Goal: Task Accomplishment & Management: Use online tool/utility

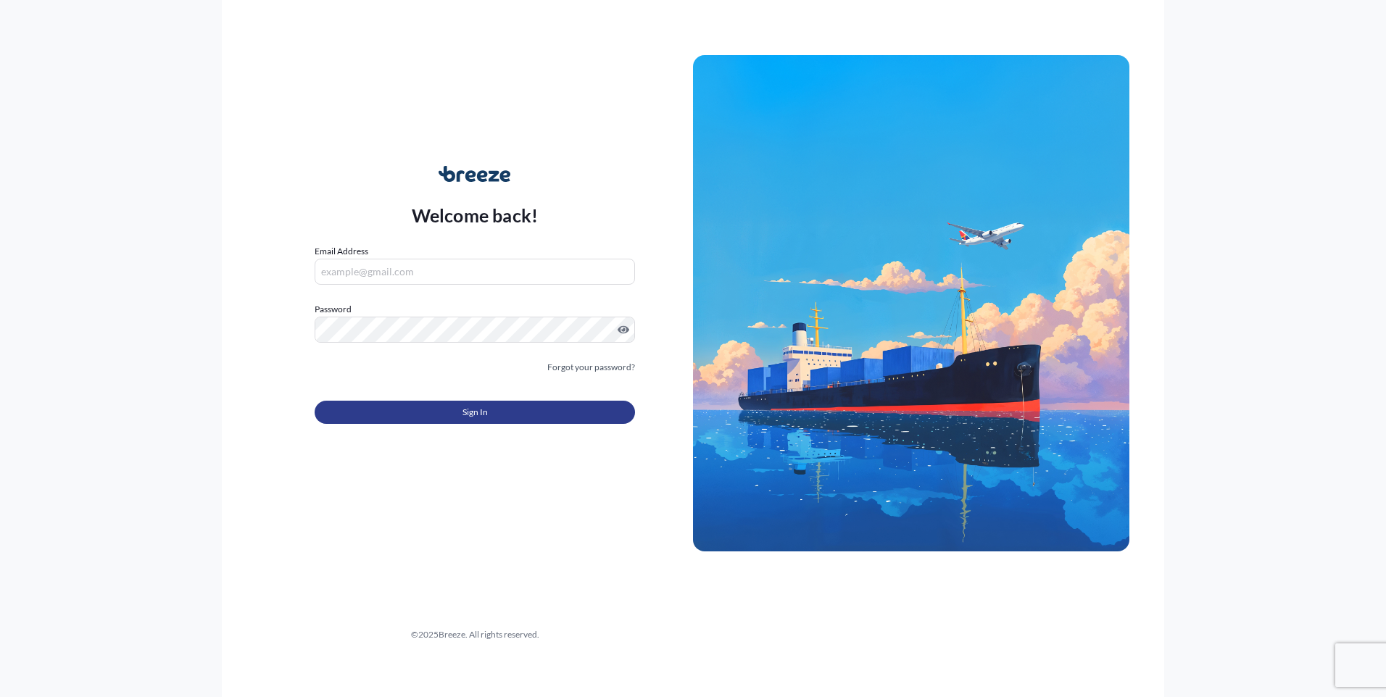
type input "[PERSON_NAME][EMAIL_ADDRESS][DOMAIN_NAME]"
click at [425, 412] on button "Sign In" at bounding box center [475, 412] width 320 height 23
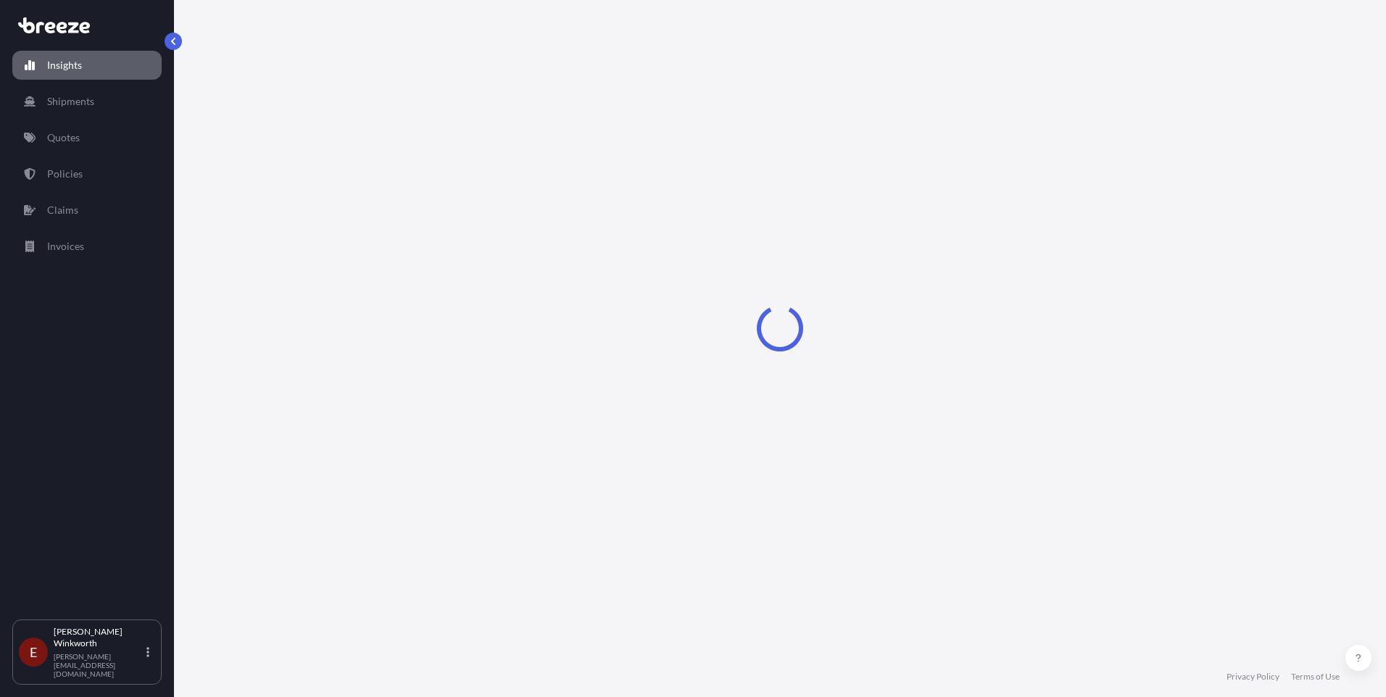
select select "2025"
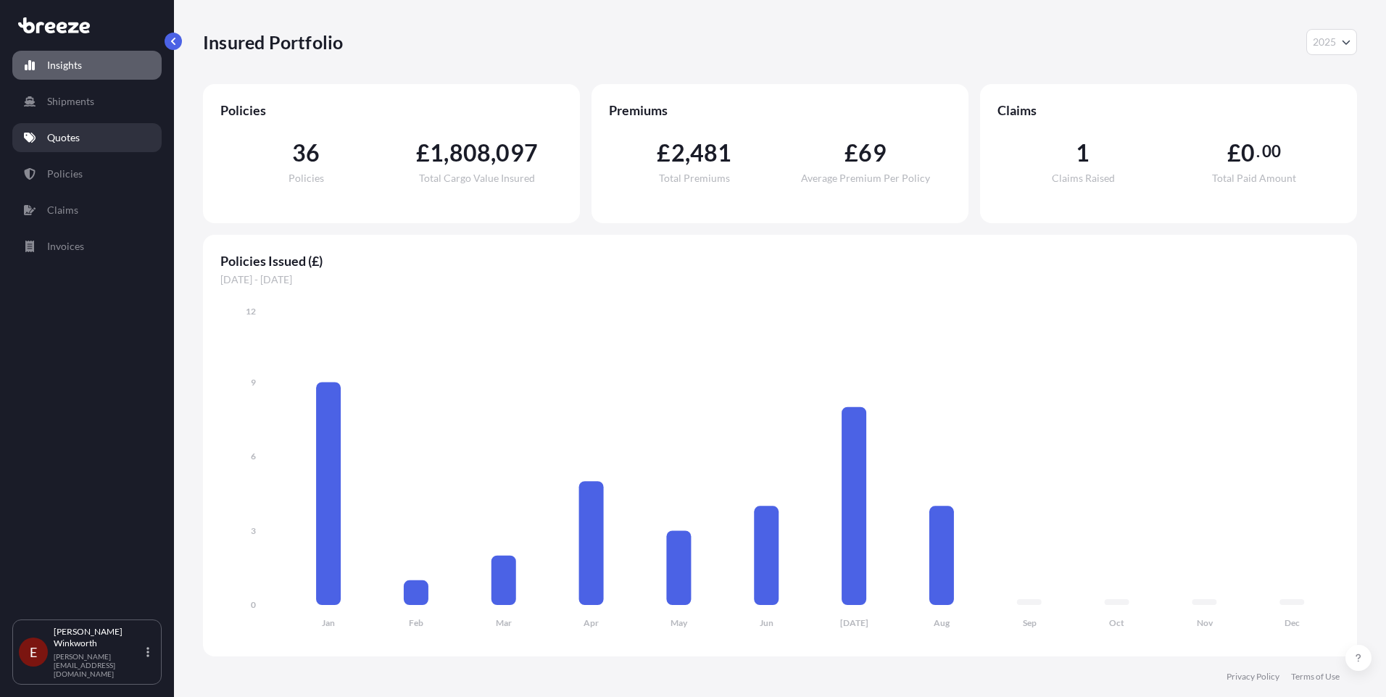
click at [60, 141] on p "Quotes" at bounding box center [63, 137] width 33 height 14
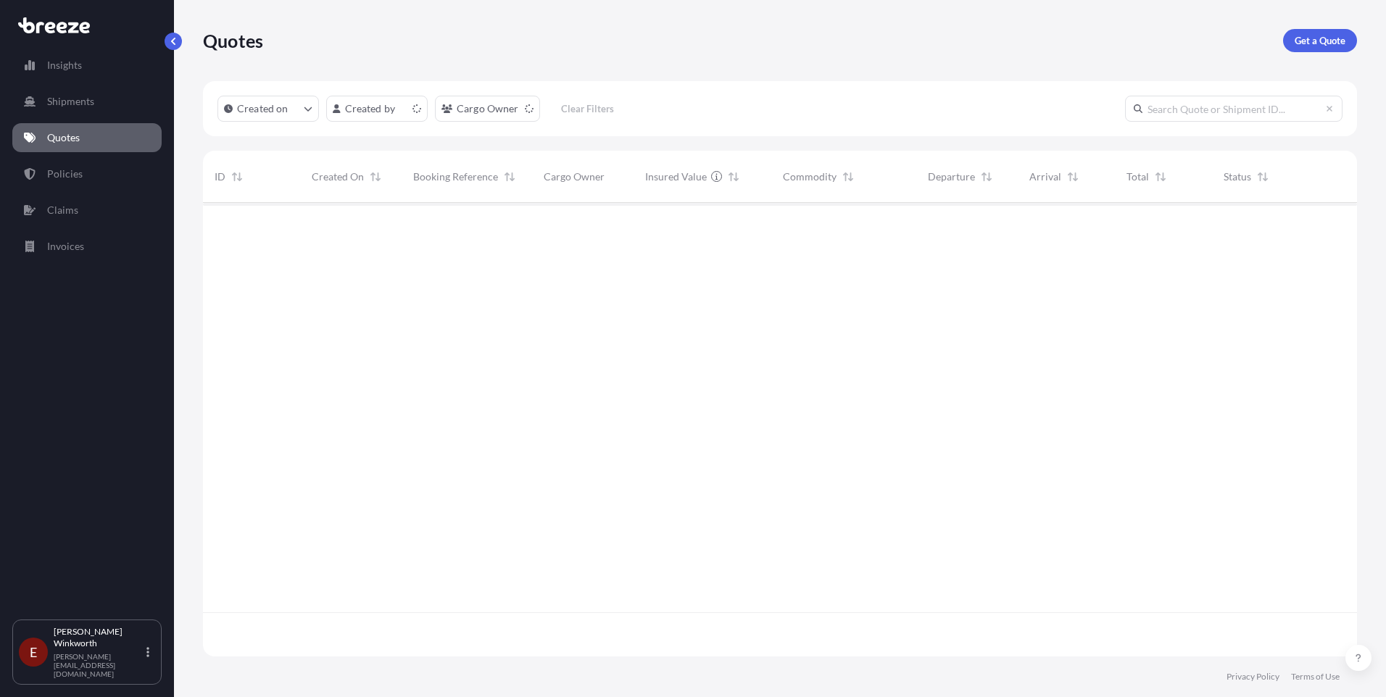
scroll to position [451, 1143]
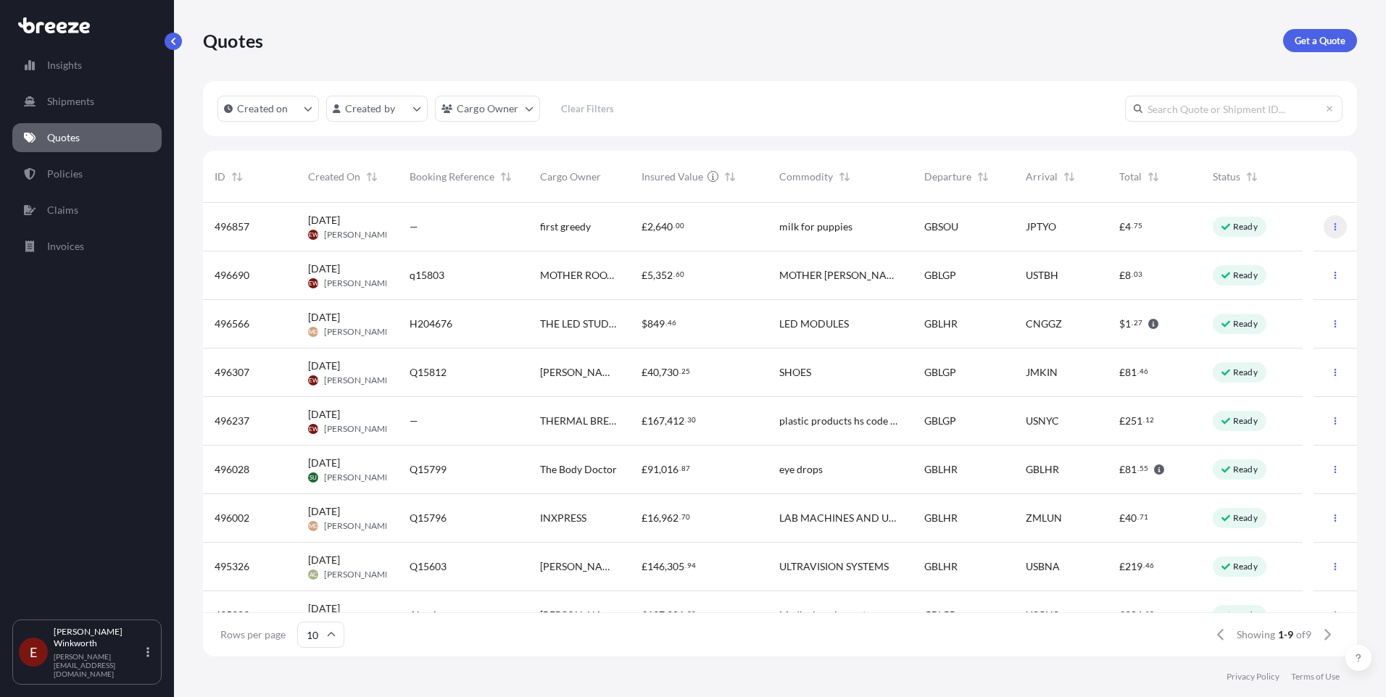
click at [1327, 231] on button "button" at bounding box center [1335, 226] width 23 height 23
click at [1251, 230] on p "Edit quote" at bounding box center [1254, 230] width 46 height 14
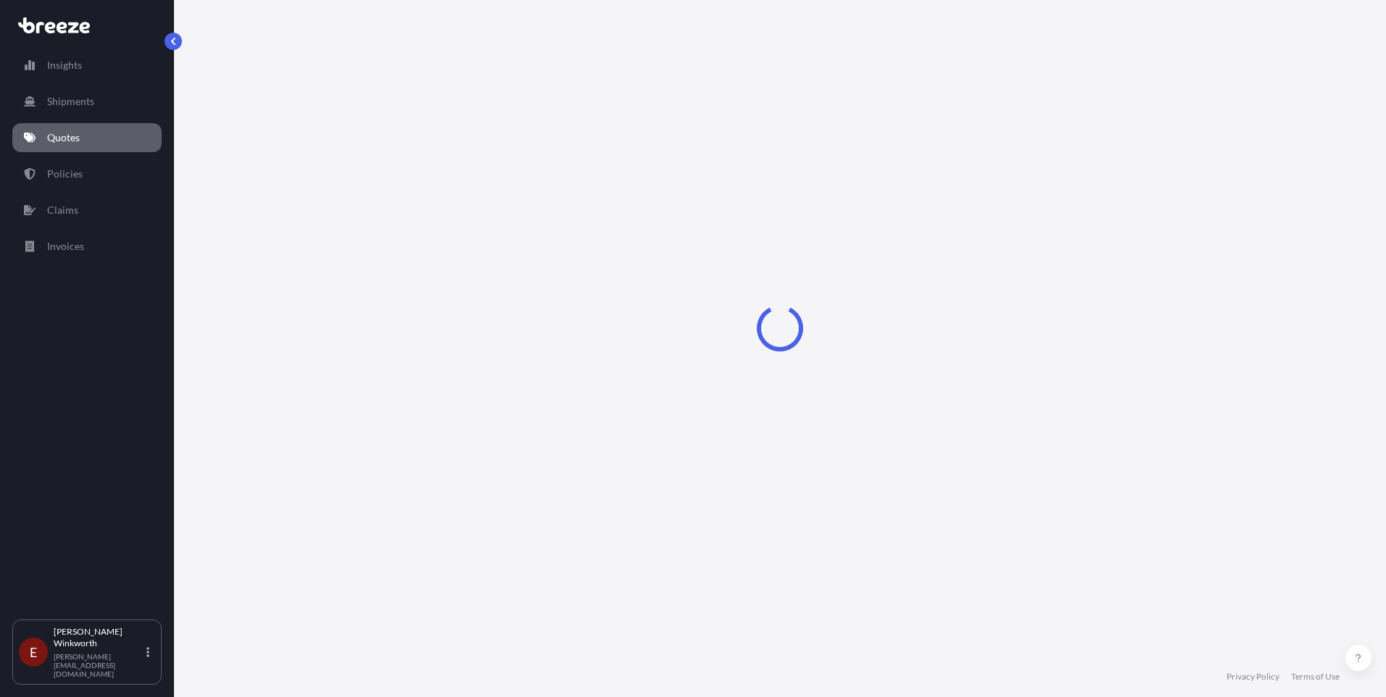
select select "Road"
select select "Sea"
select select "1"
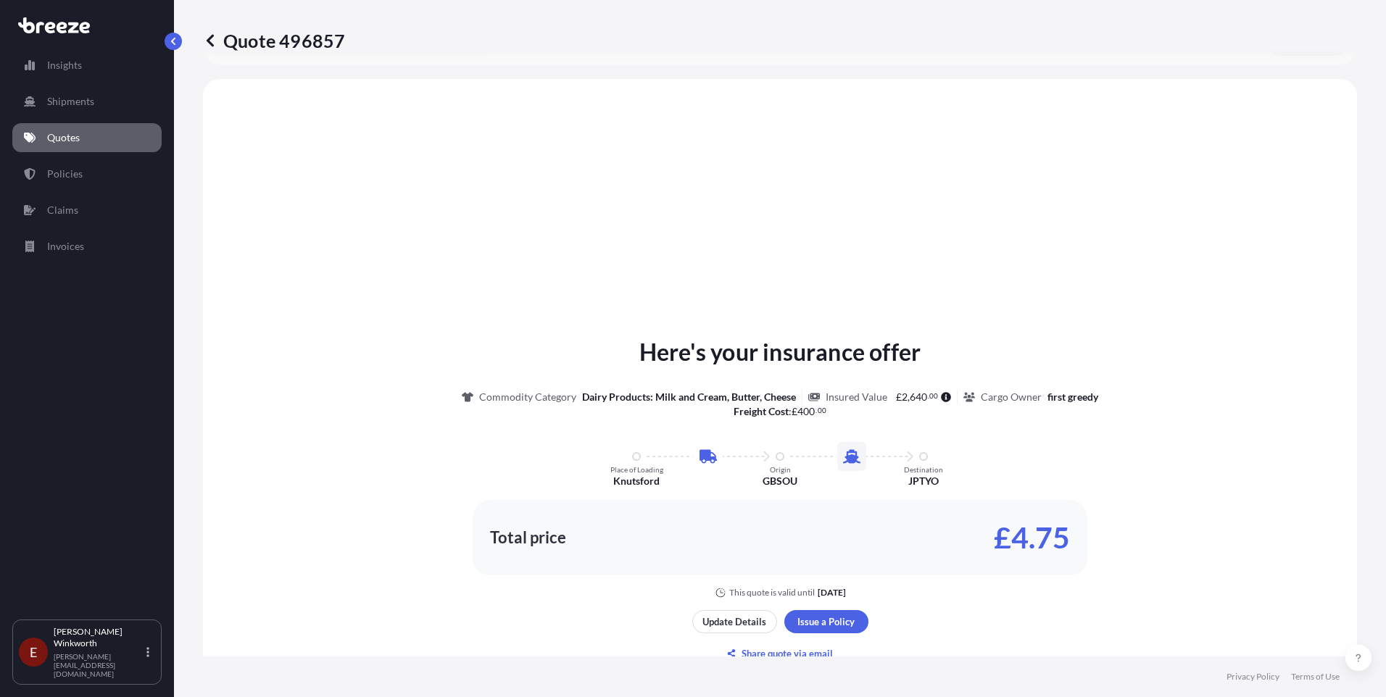
scroll to position [494, 0]
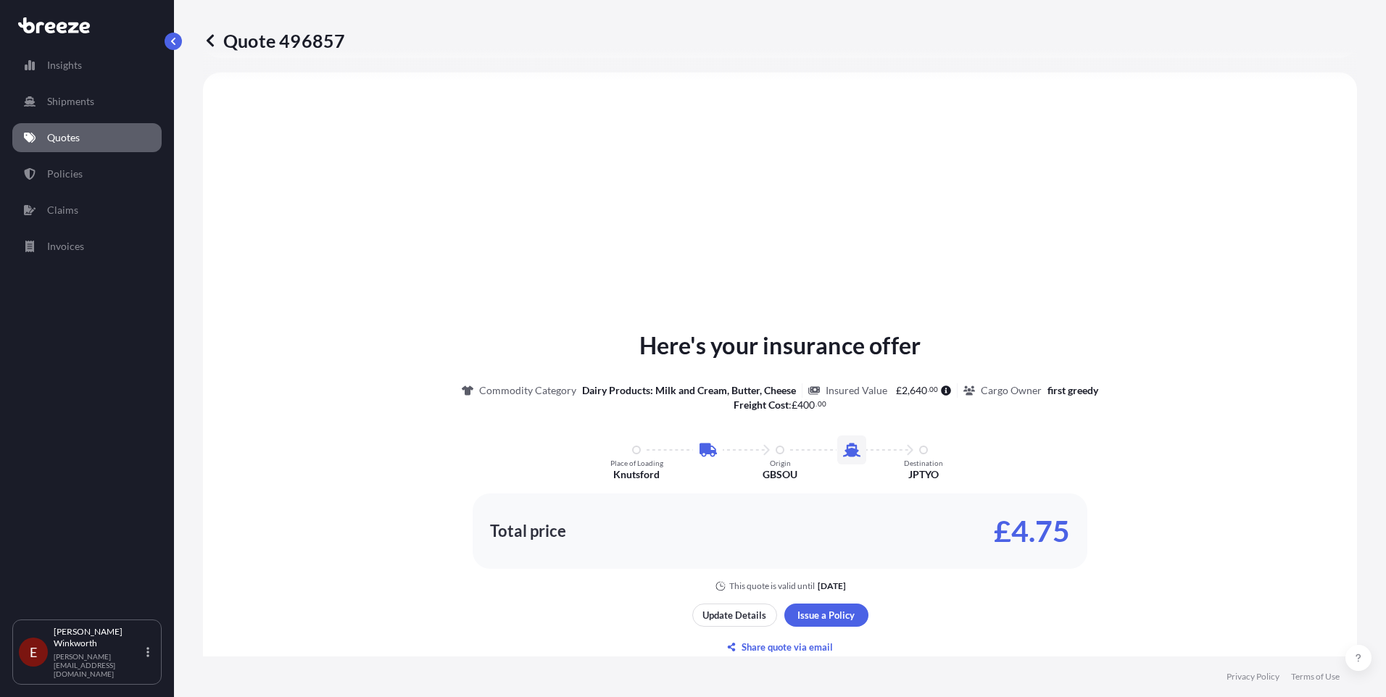
click at [215, 41] on icon at bounding box center [210, 40] width 14 height 14
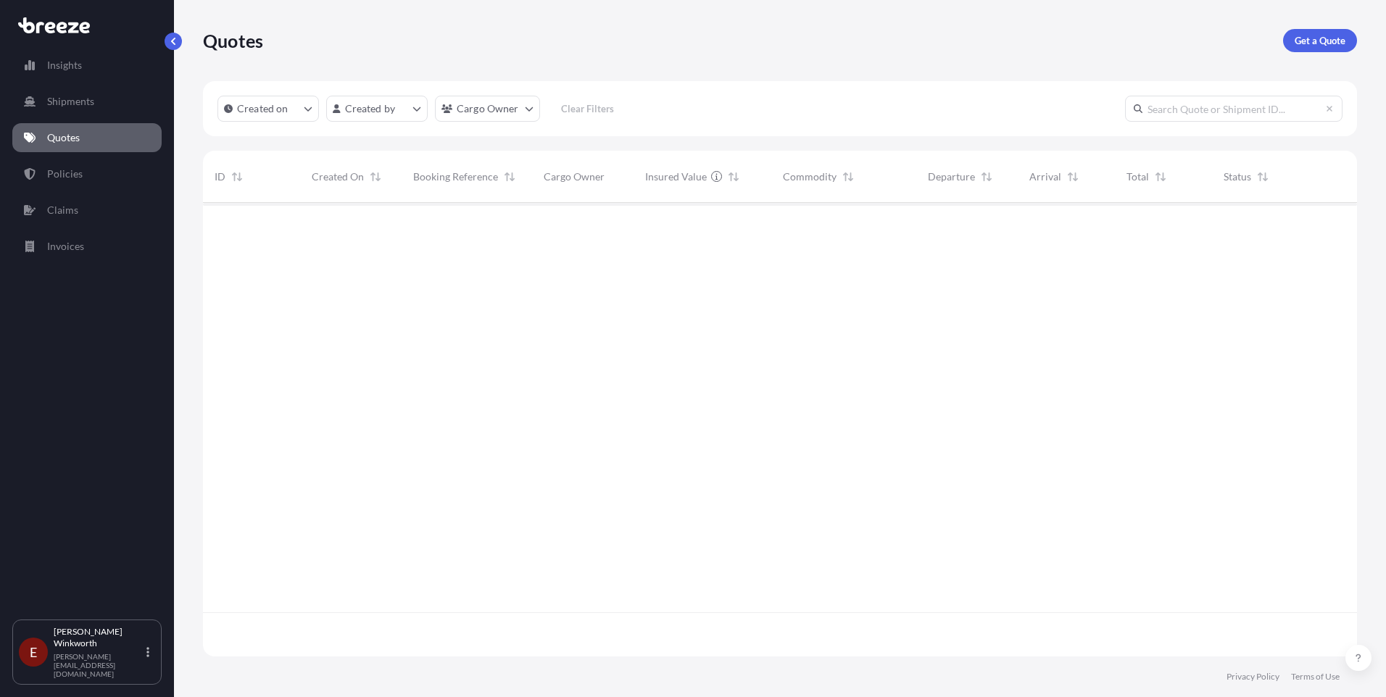
scroll to position [451, 1143]
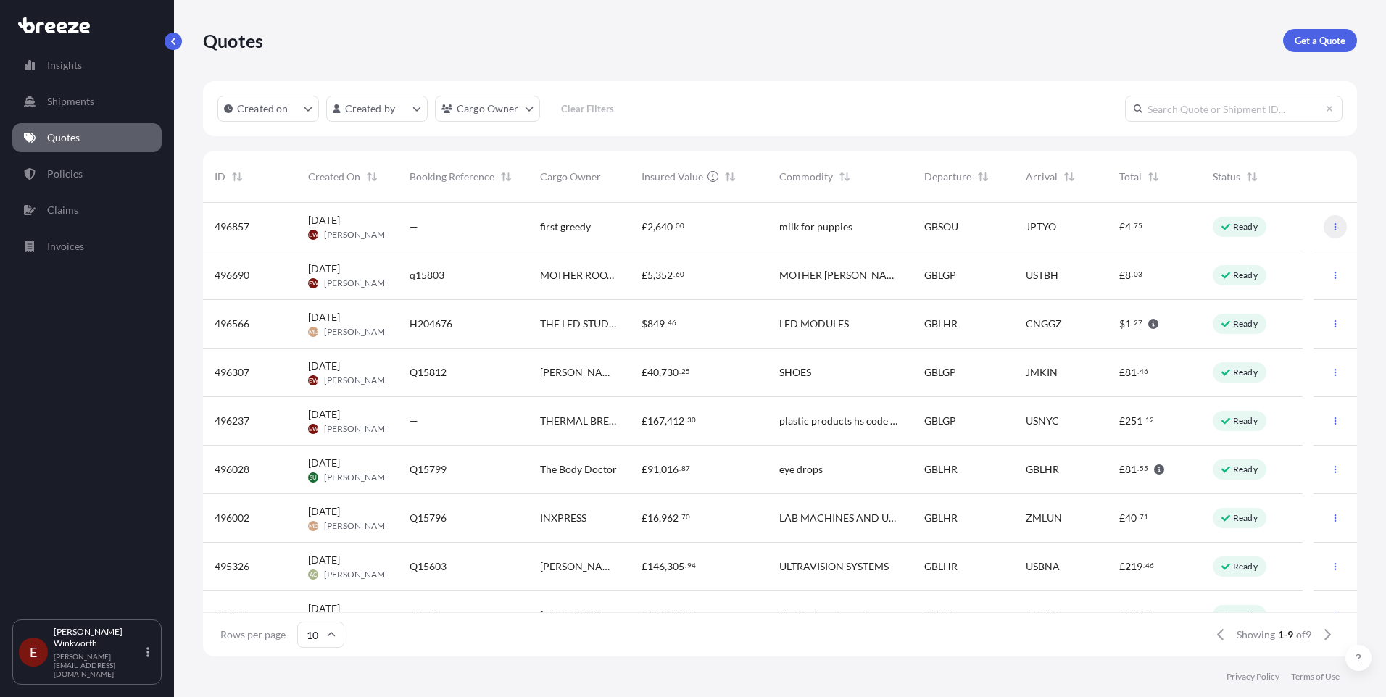
click at [1331, 230] on icon "button" at bounding box center [1335, 227] width 9 height 9
click at [1244, 231] on p "Edit quote" at bounding box center [1254, 230] width 46 height 14
select select "Road"
select select "Sea"
select select "1"
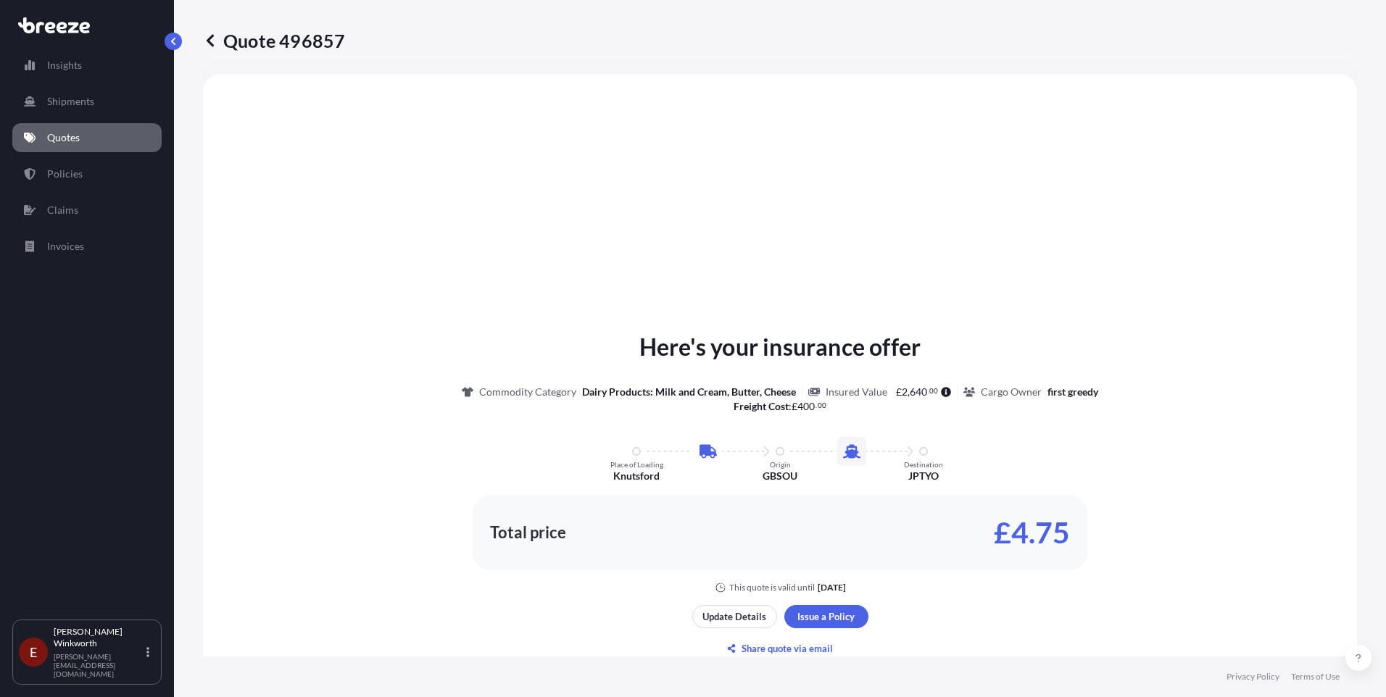
scroll to position [494, 0]
click at [739, 617] on p "Update Details" at bounding box center [735, 615] width 64 height 14
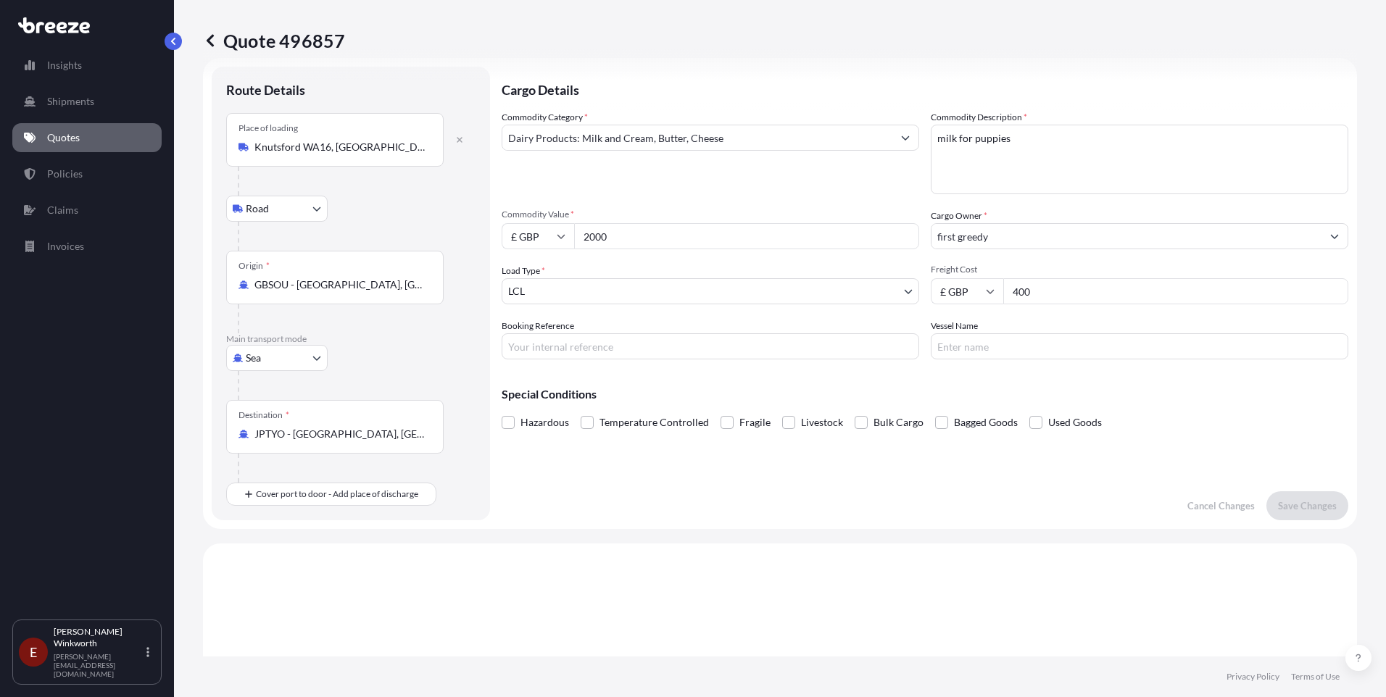
scroll to position [0, 0]
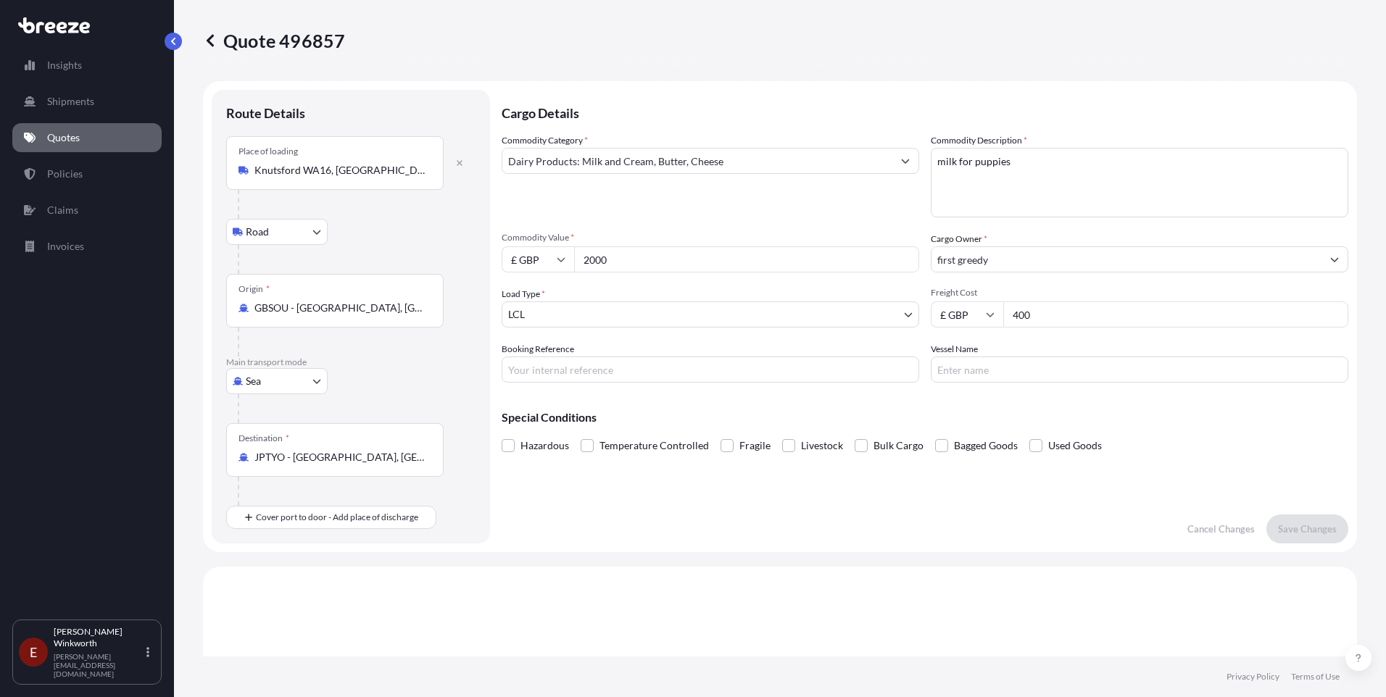
click at [620, 252] on input "2000" at bounding box center [746, 259] width 345 height 26
type input "2"
type input "1786.40"
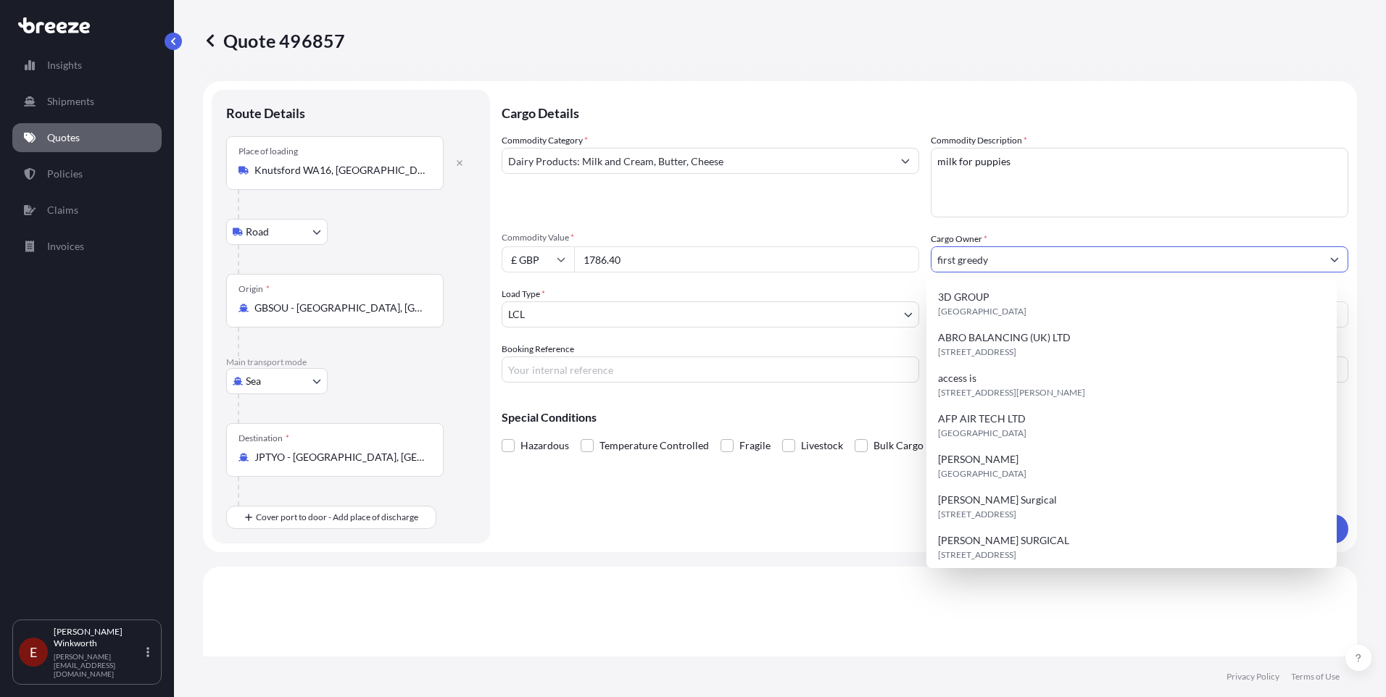
click at [1019, 255] on input "first greedy" at bounding box center [1127, 259] width 390 height 26
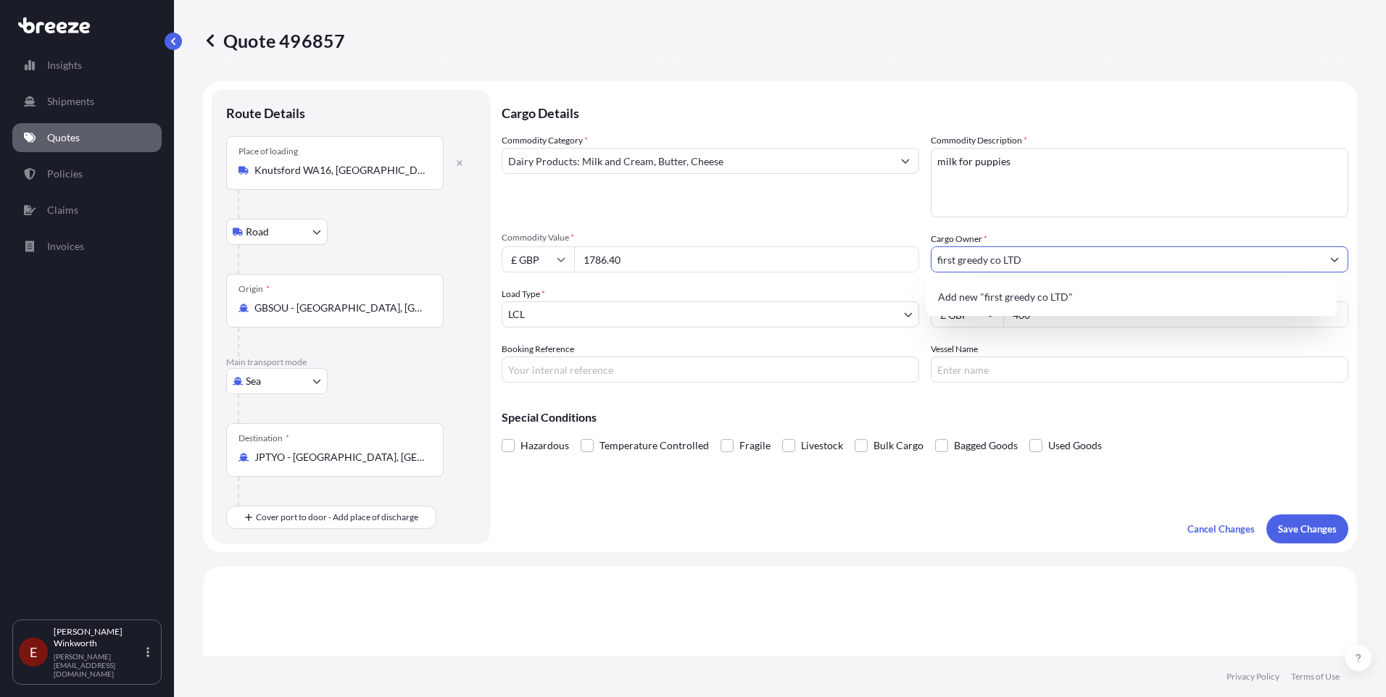
click at [1056, 265] on input "first greedy co LTD" at bounding box center [1127, 259] width 390 height 26
type input "first greedy co LTD"
click at [969, 369] on input "Vessel Name" at bounding box center [1140, 370] width 418 height 26
click at [515, 372] on input "Booking Reference" at bounding box center [711, 370] width 418 height 26
type input "H204589"
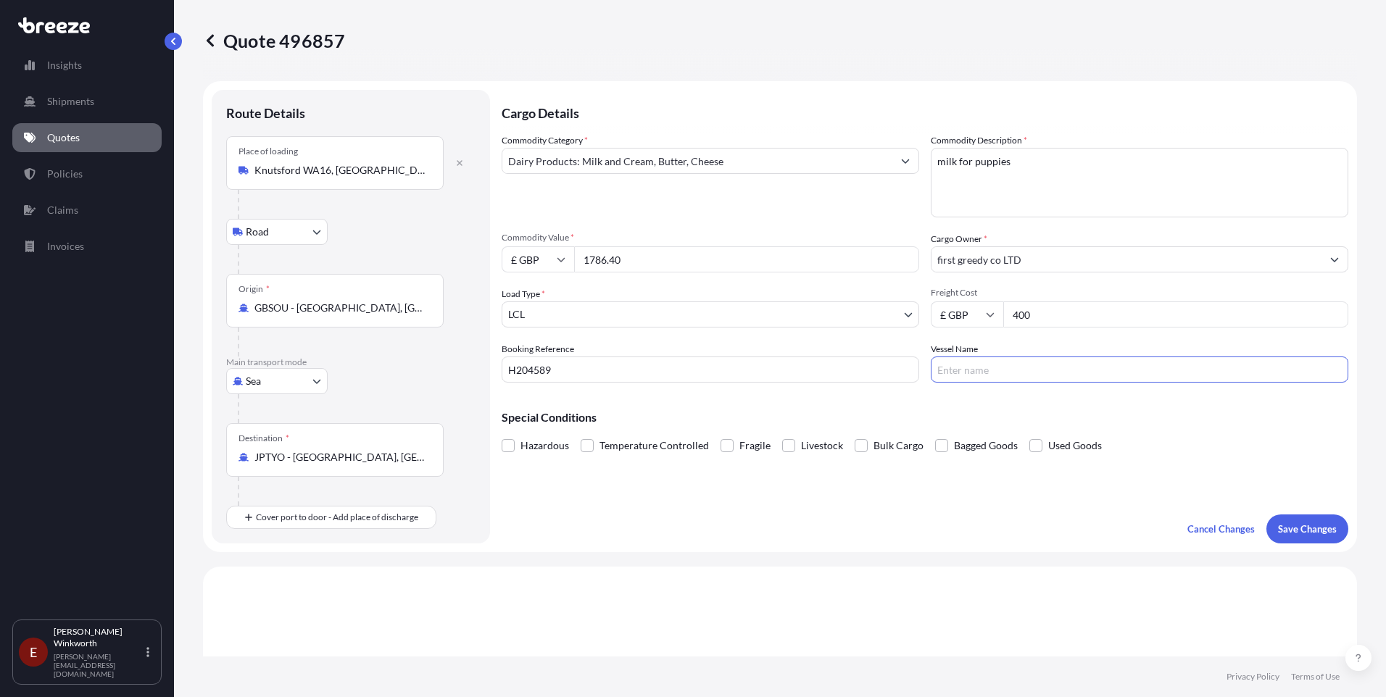
click at [953, 369] on input "Vessel Name" at bounding box center [1140, 370] width 418 height 26
click at [969, 369] on input "Vessel Name" at bounding box center [1140, 370] width 418 height 26
type input "HMM HAMBURG"
click at [1294, 530] on p "Save Changes" at bounding box center [1307, 529] width 59 height 14
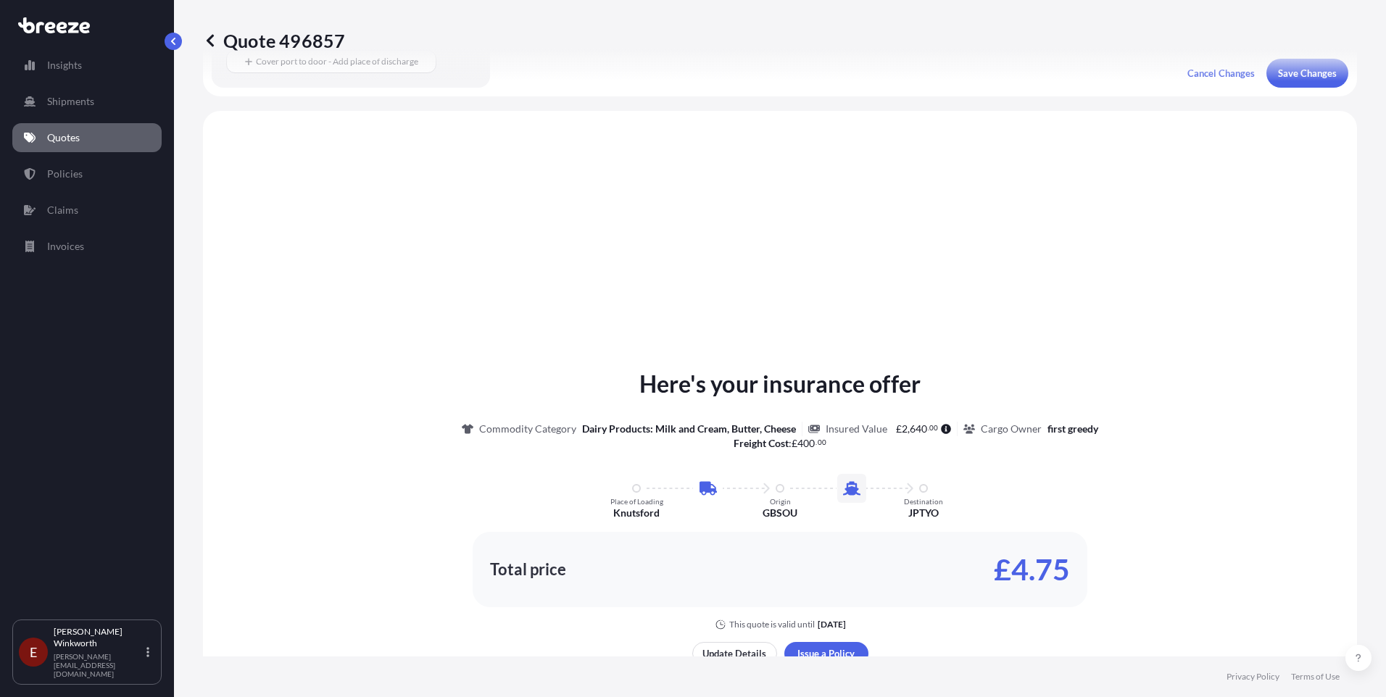
scroll to position [494, 0]
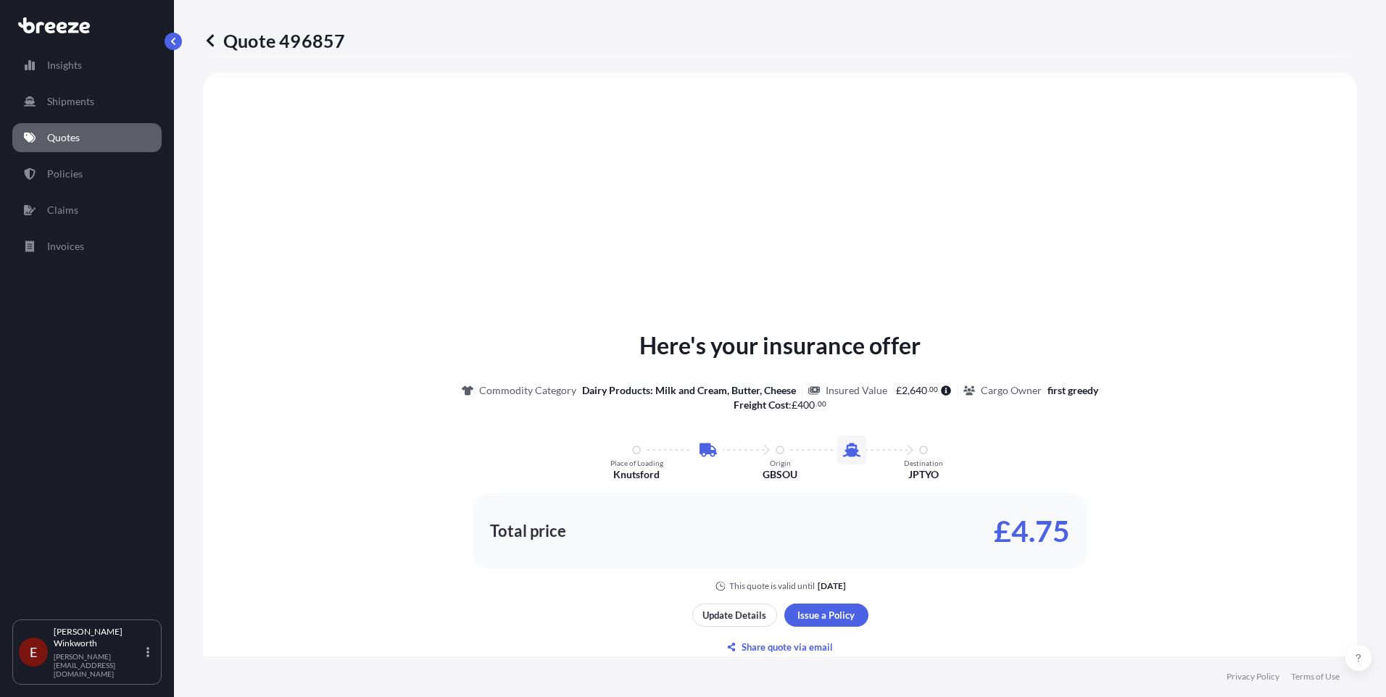
select select "Road"
select select "Sea"
select select "1"
click at [720, 616] on p "Update Details" at bounding box center [735, 615] width 64 height 14
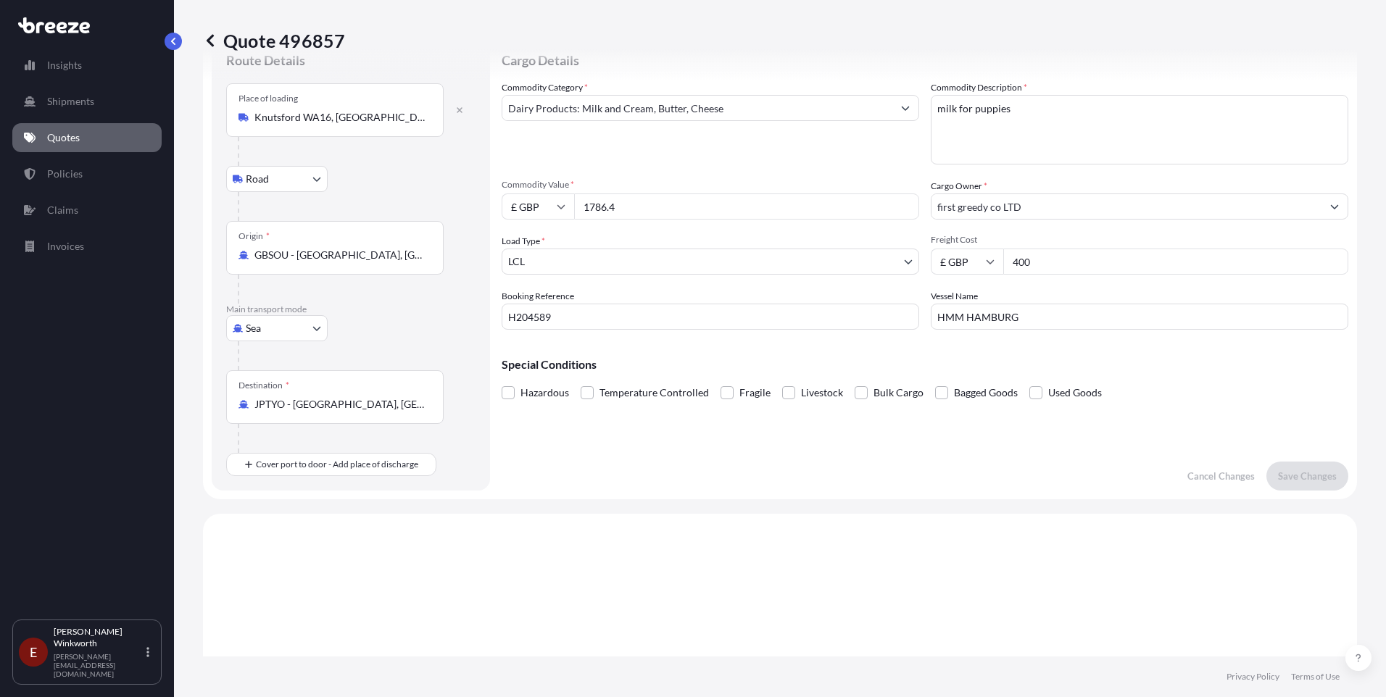
scroll to position [23, 0]
